Goal: Task Accomplishment & Management: Manage account settings

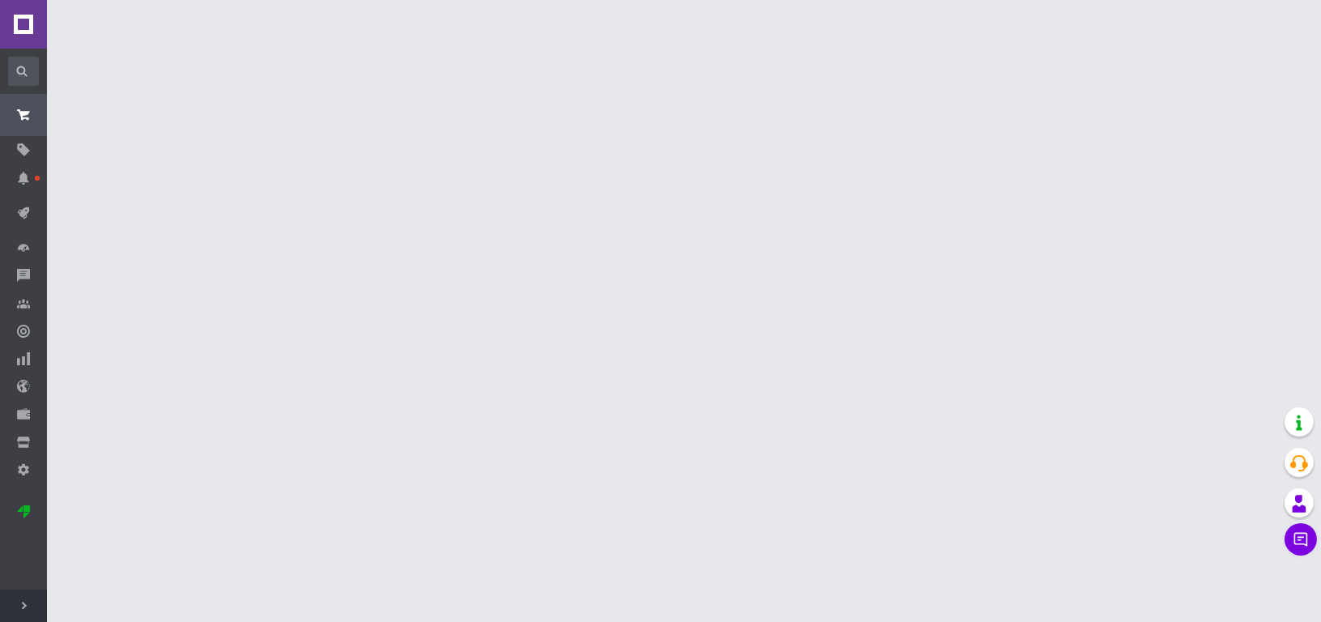
click at [24, 606] on use at bounding box center [24, 606] width 5 height 8
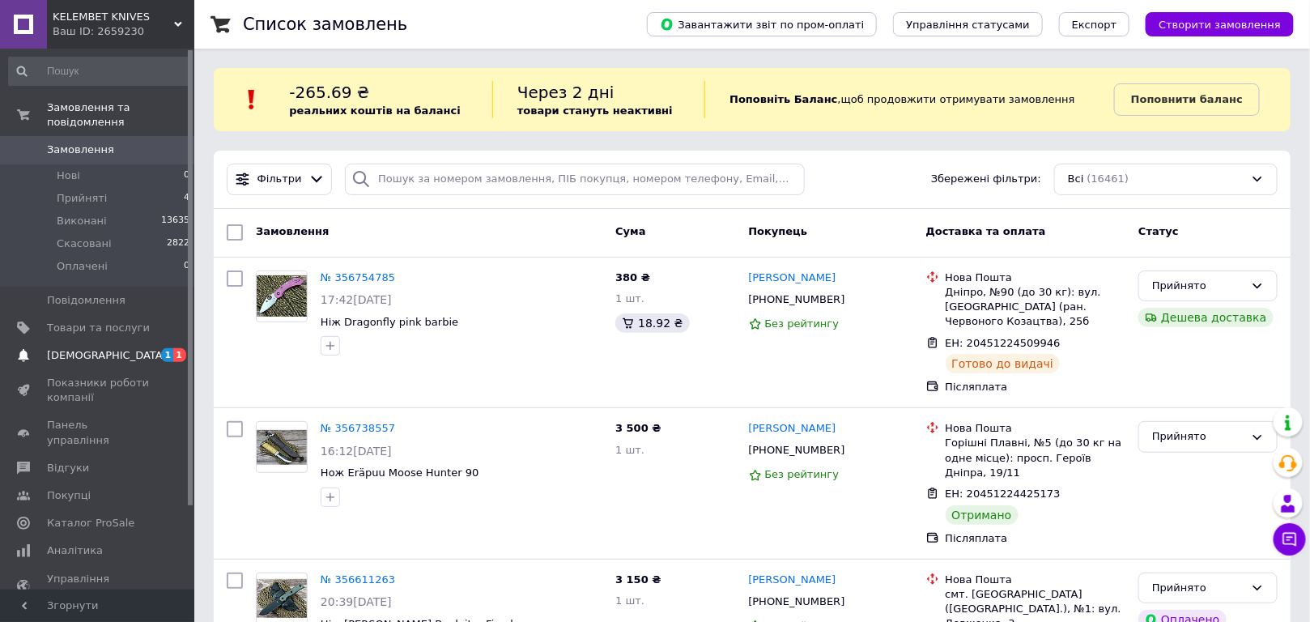
click at [87, 348] on span "[DEMOGRAPHIC_DATA]" at bounding box center [107, 355] width 120 height 15
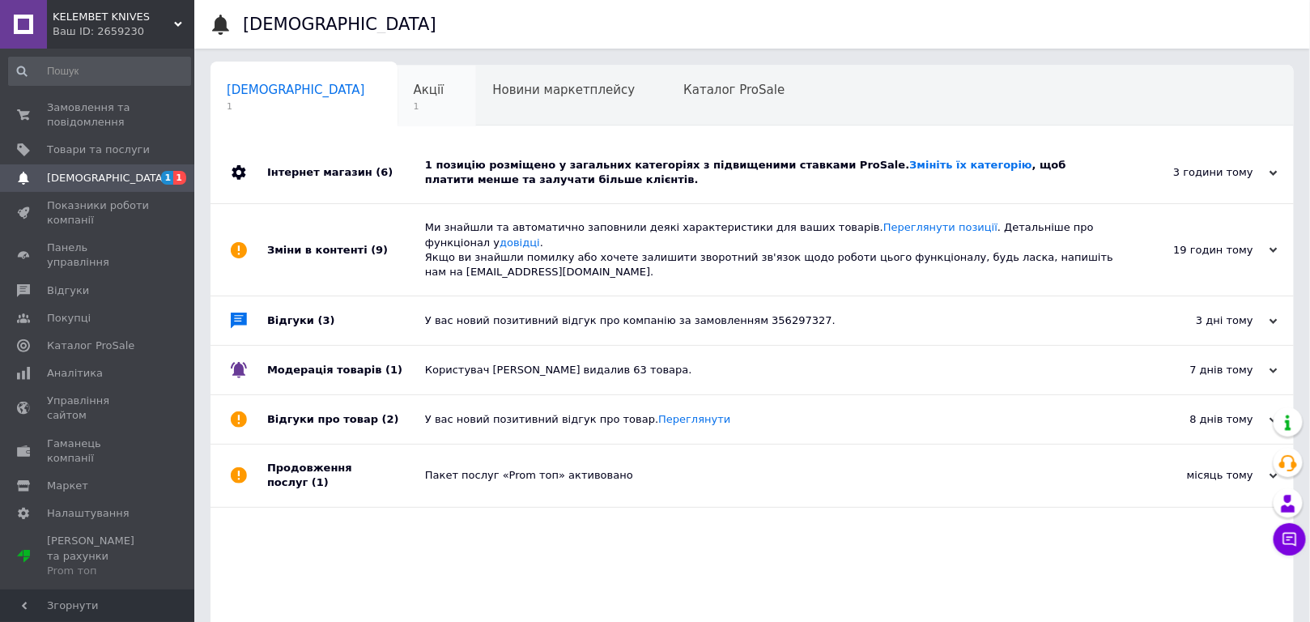
click at [414, 93] on span "Акції" at bounding box center [429, 90] width 31 height 15
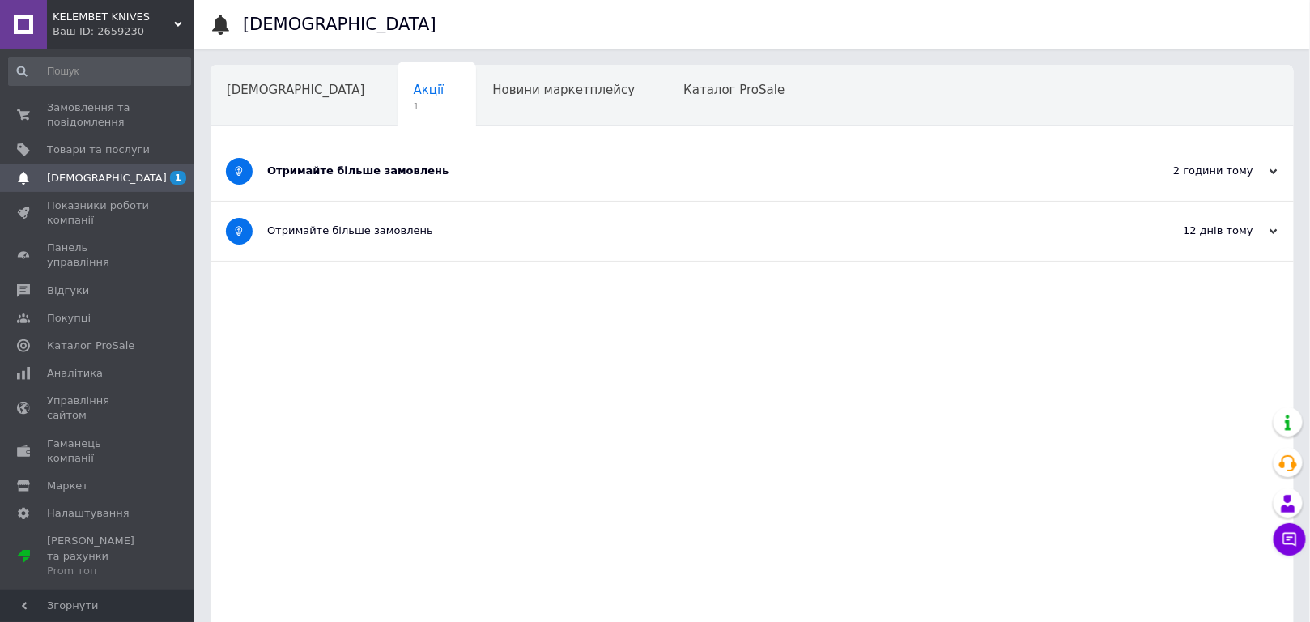
click at [369, 169] on div "Отримайте більше замовлень" at bounding box center [691, 171] width 849 height 15
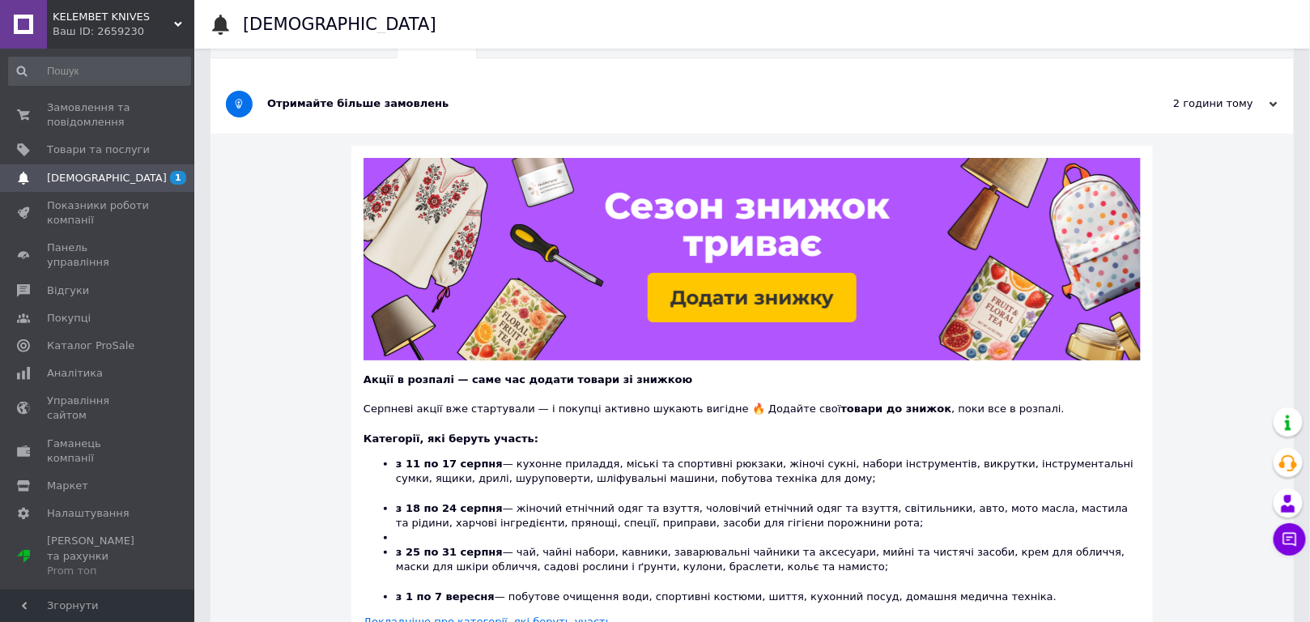
scroll to position [220, 0]
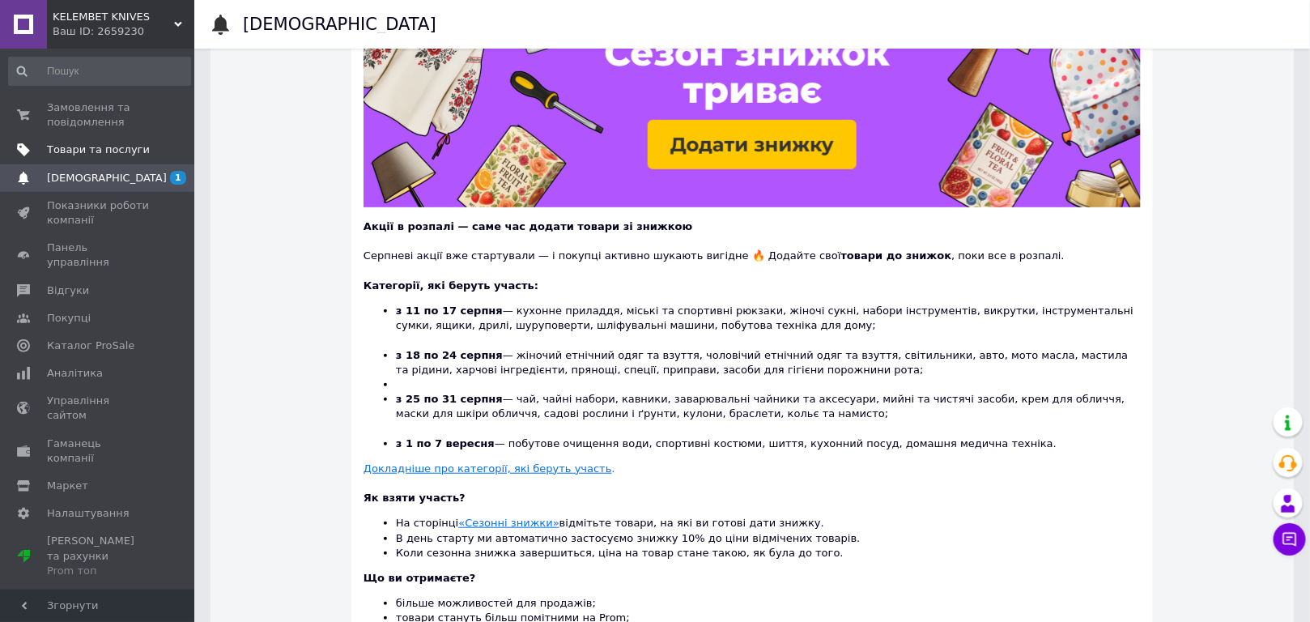
click at [75, 151] on span "Товари та послуги" at bounding box center [98, 149] width 103 height 15
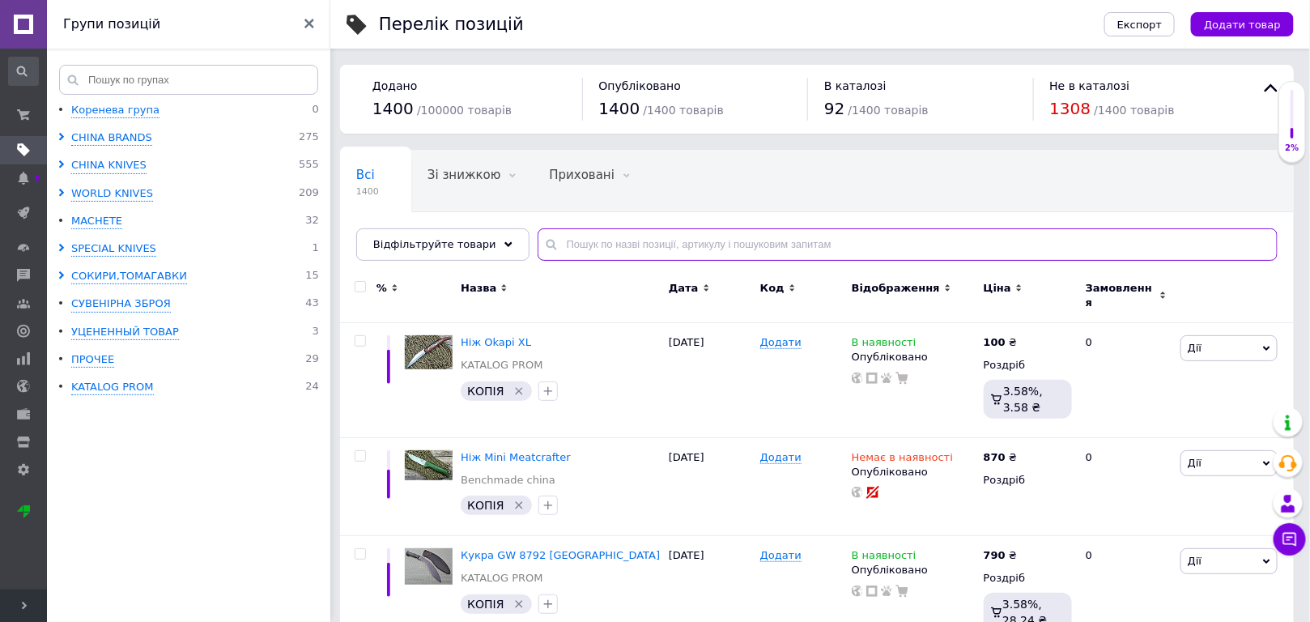
click at [593, 247] on input "text" at bounding box center [908, 244] width 740 height 32
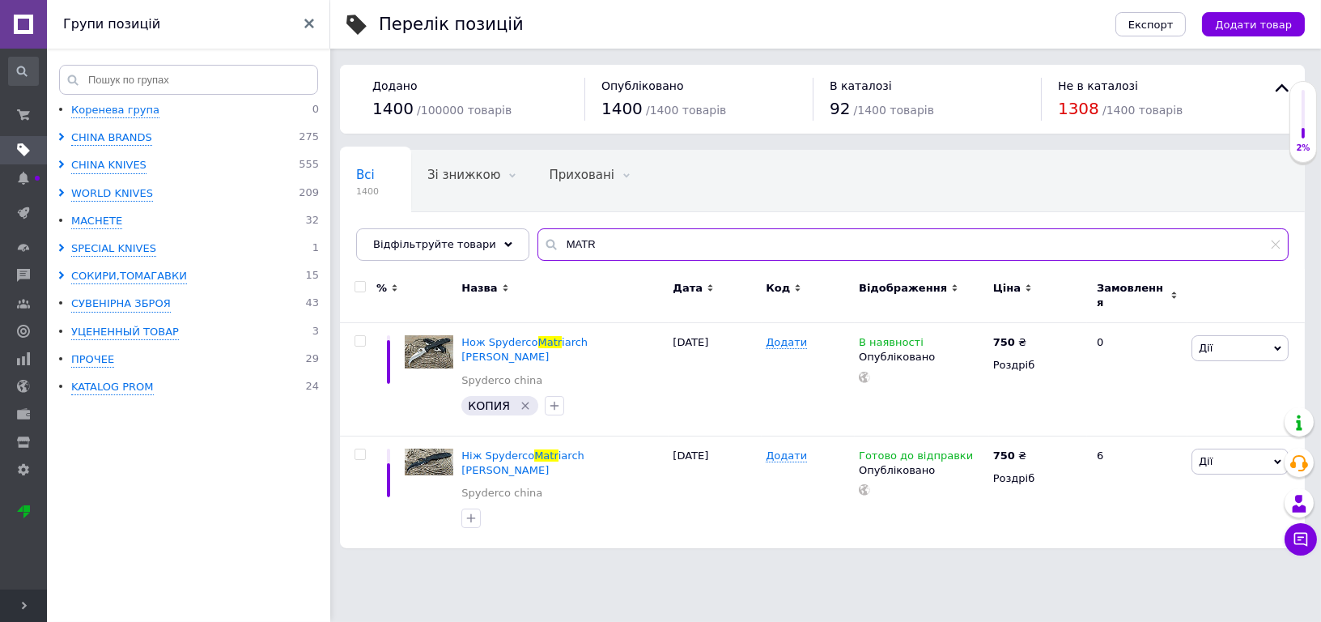
type input "MATR"
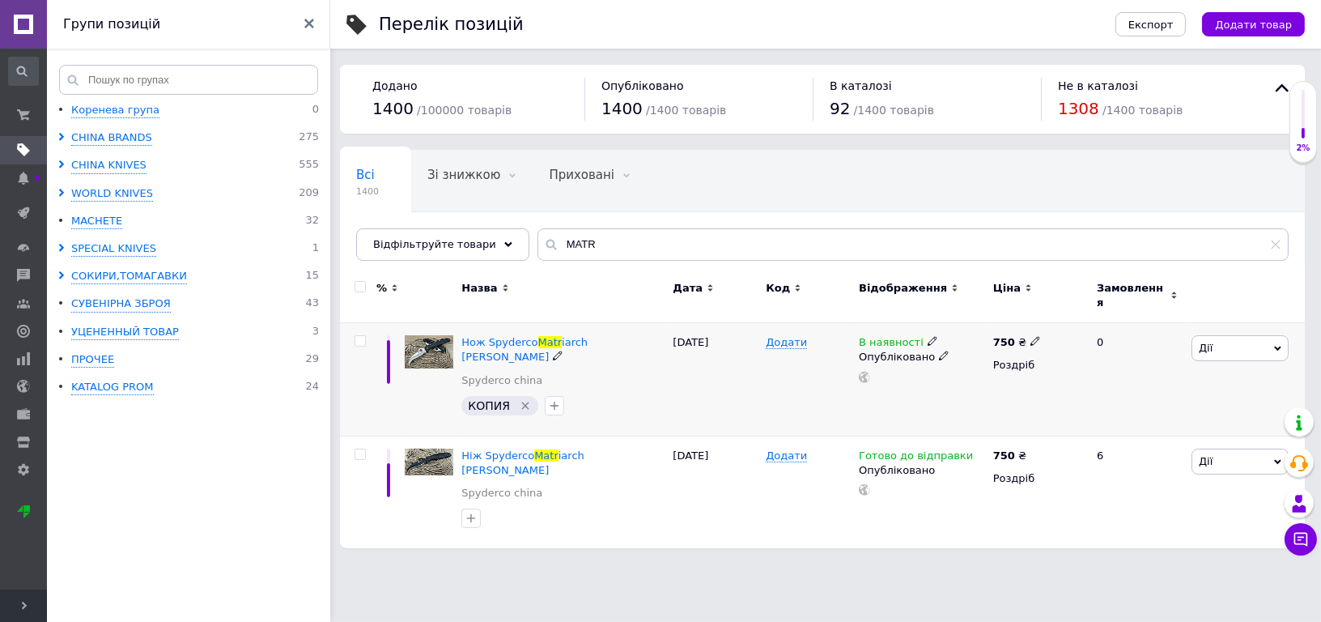
click at [1031, 336] on icon at bounding box center [1036, 341] width 10 height 10
click at [1068, 317] on input "750" at bounding box center [1110, 324] width 123 height 32
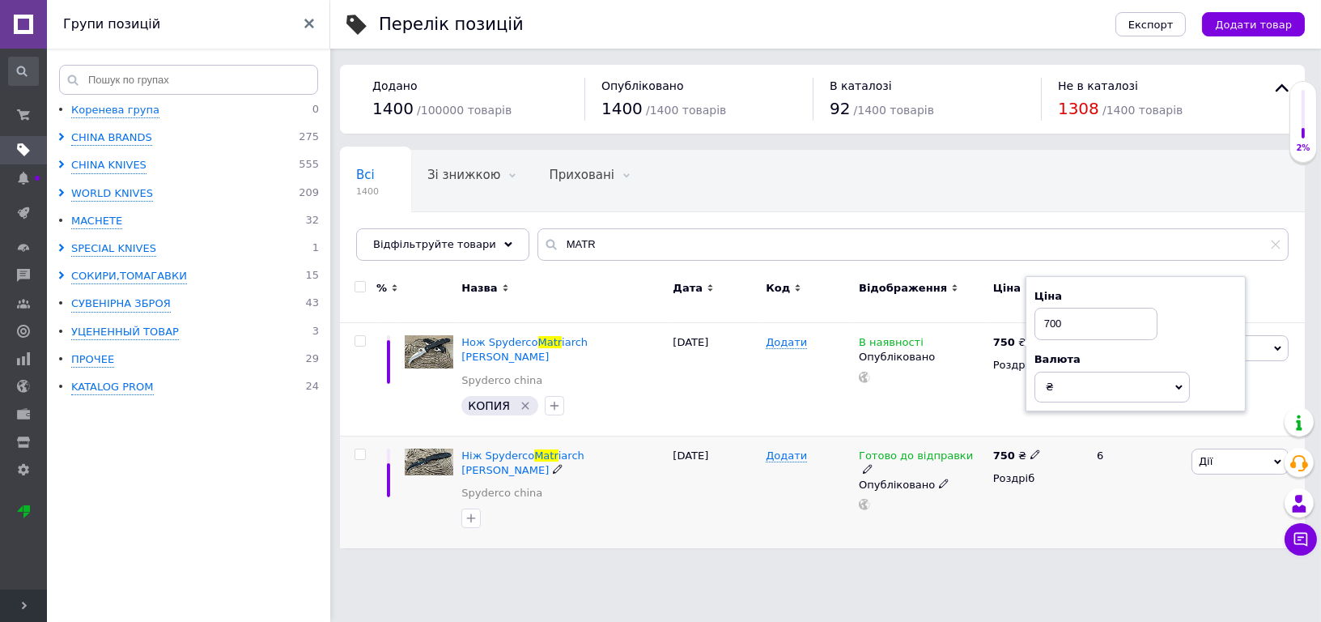
type input "700"
click at [1031, 449] on icon at bounding box center [1036, 454] width 10 height 10
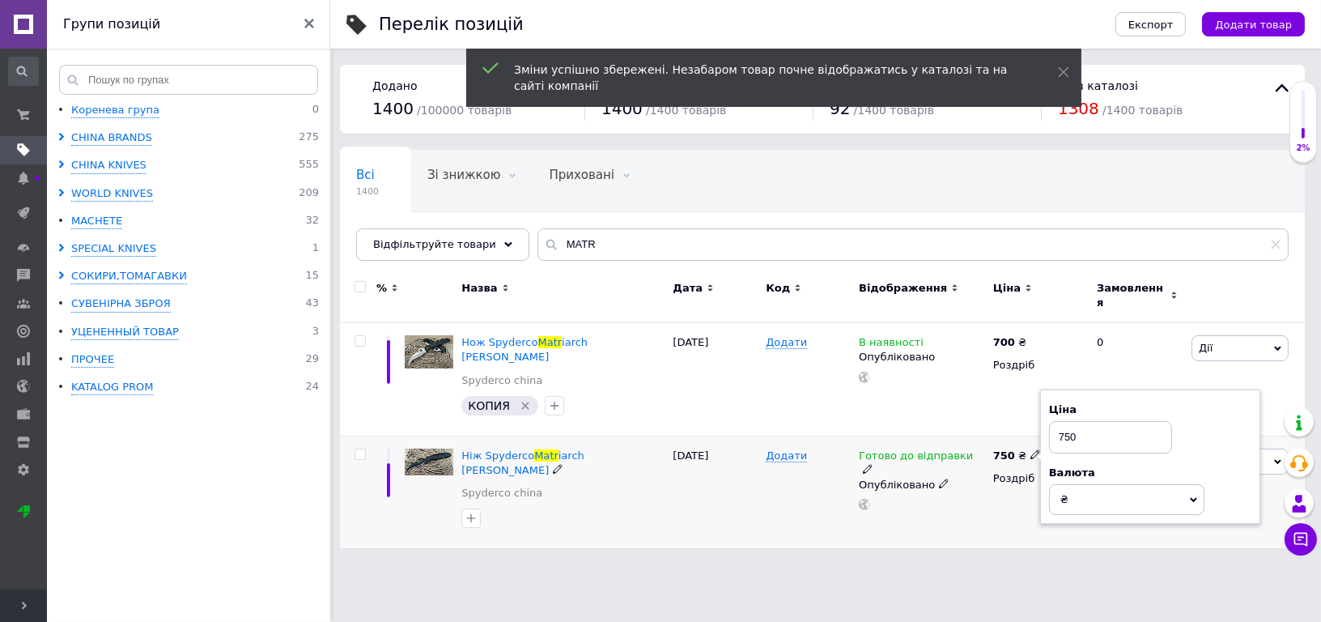
click at [1070, 421] on input "750" at bounding box center [1110, 437] width 123 height 32
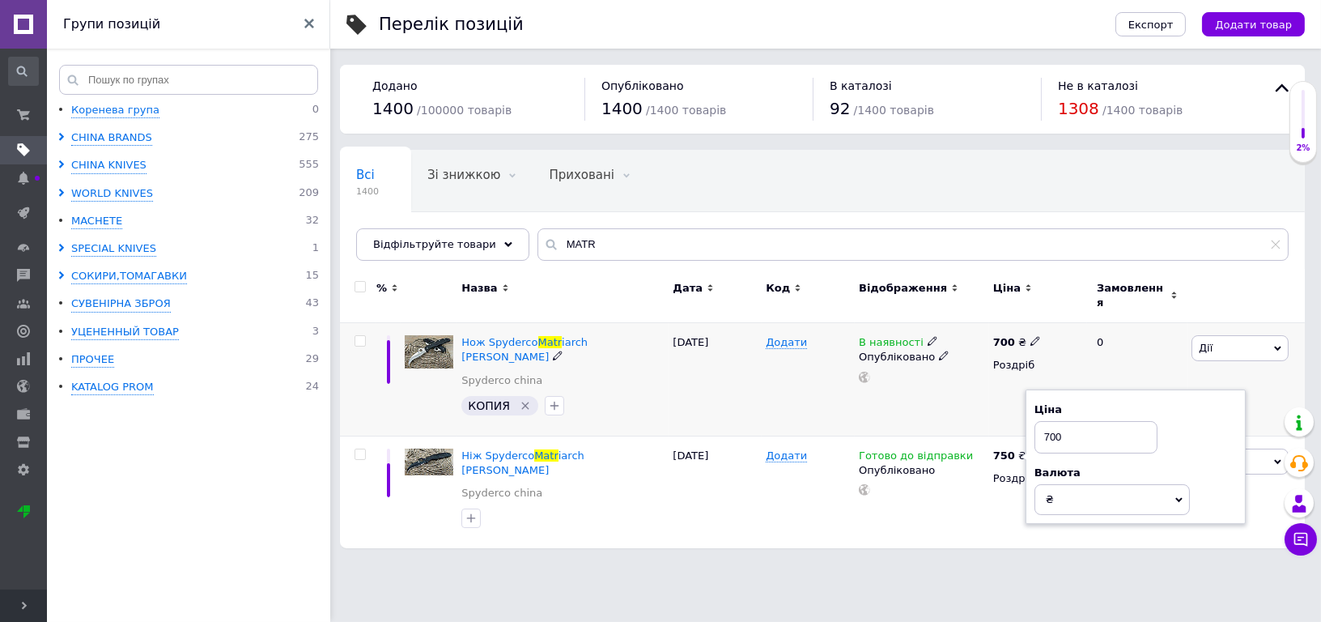
type input "700"
click at [1031, 337] on use at bounding box center [1035, 341] width 9 height 9
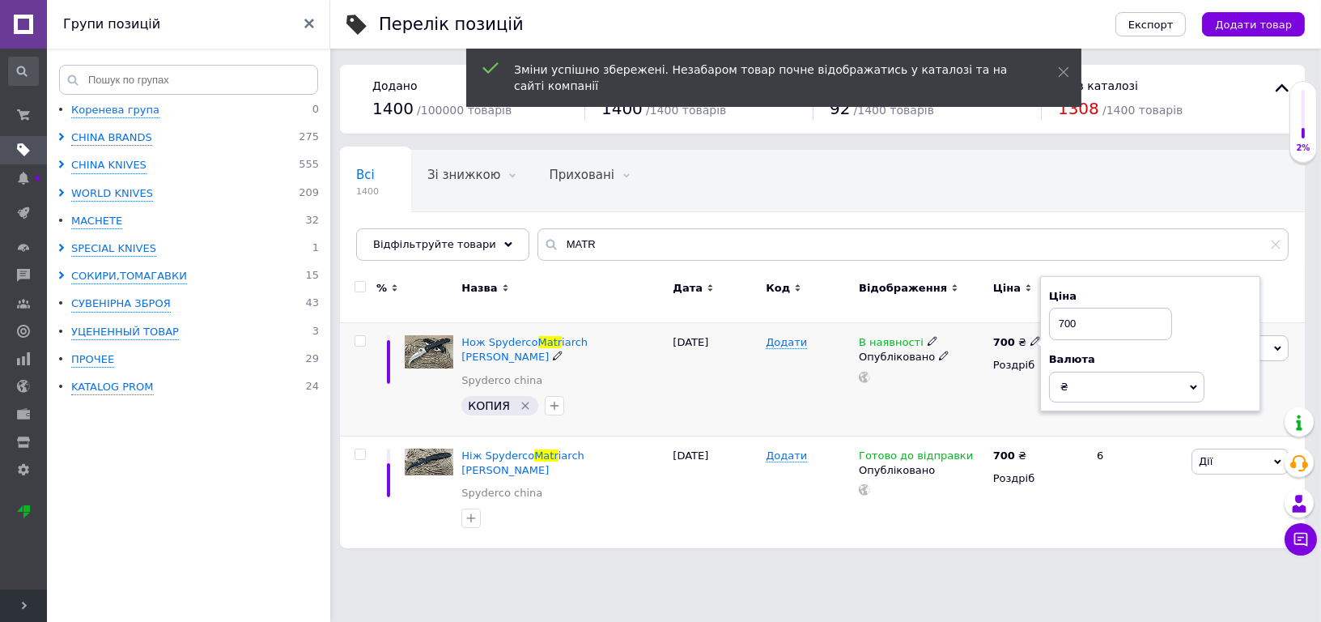
click at [1069, 314] on input "700" at bounding box center [1110, 324] width 123 height 32
type input "720"
